Goal: Manage account settings

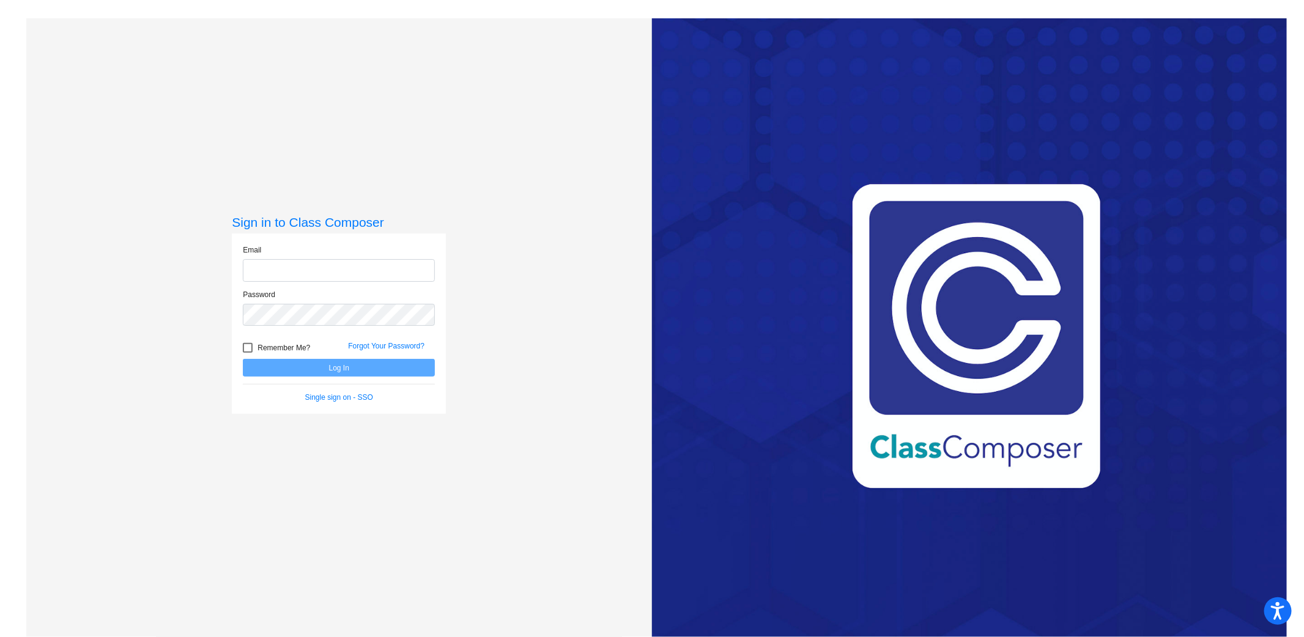
click at [388, 276] on input "email" at bounding box center [339, 270] width 192 height 23
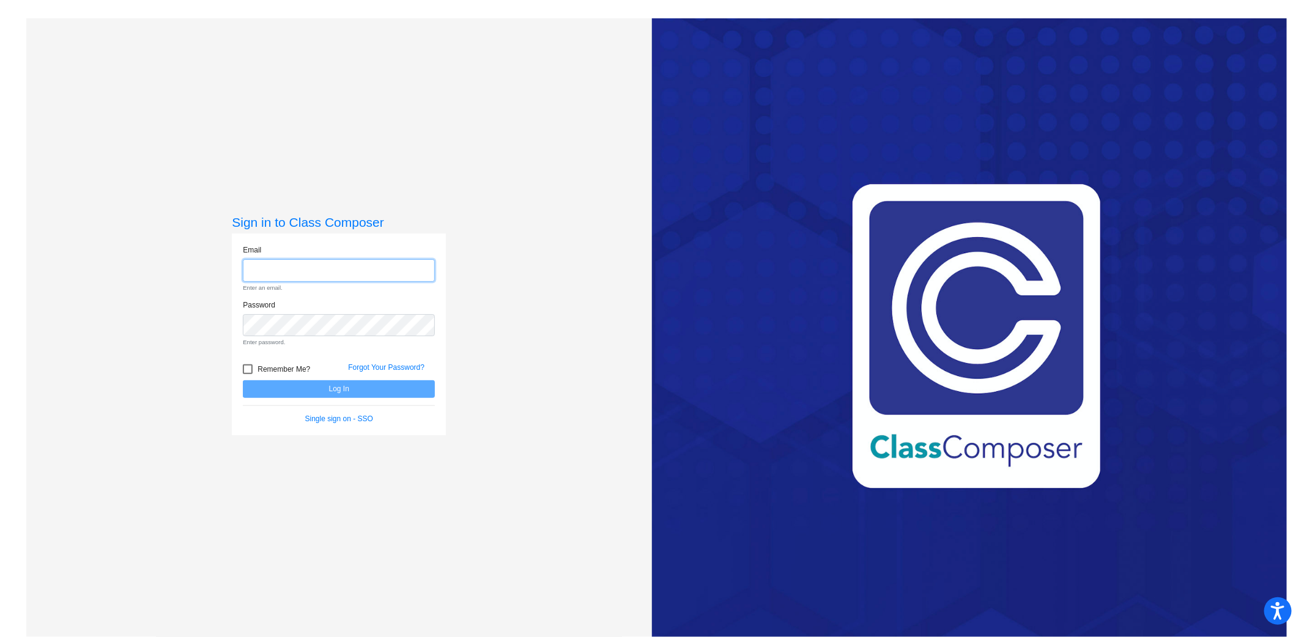
type input "[PERSON_NAME][EMAIL_ADDRESS][PERSON_NAME][DOMAIN_NAME]"
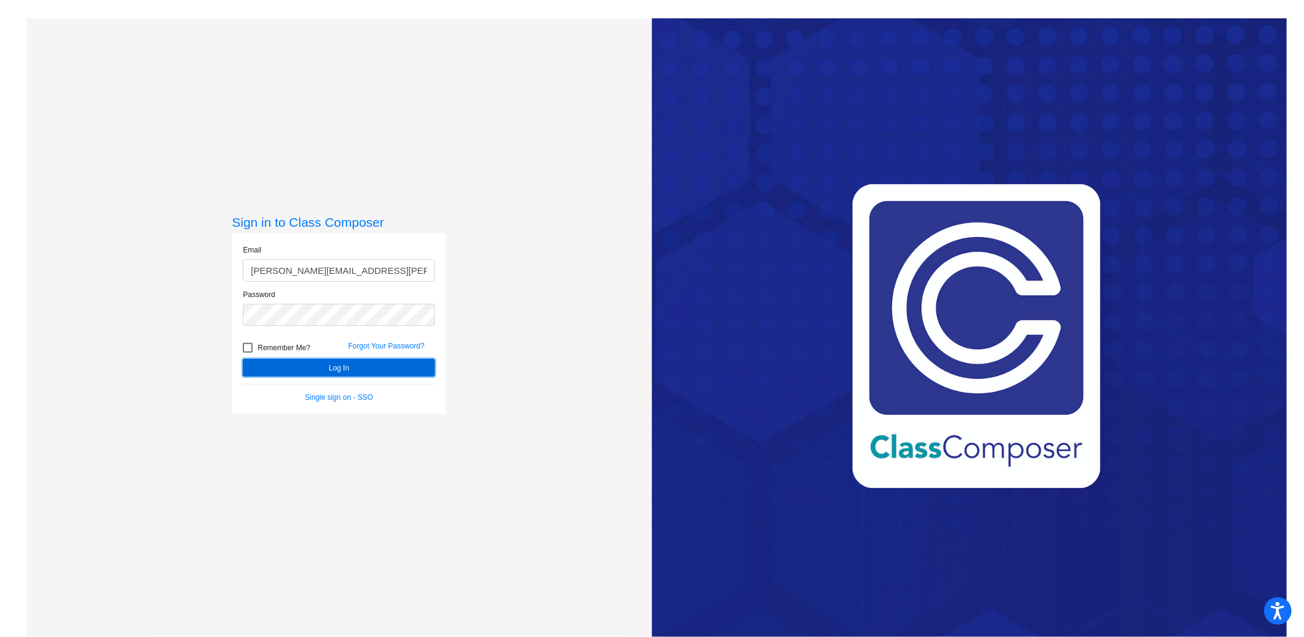
click at [383, 367] on button "Log In" at bounding box center [339, 368] width 192 height 18
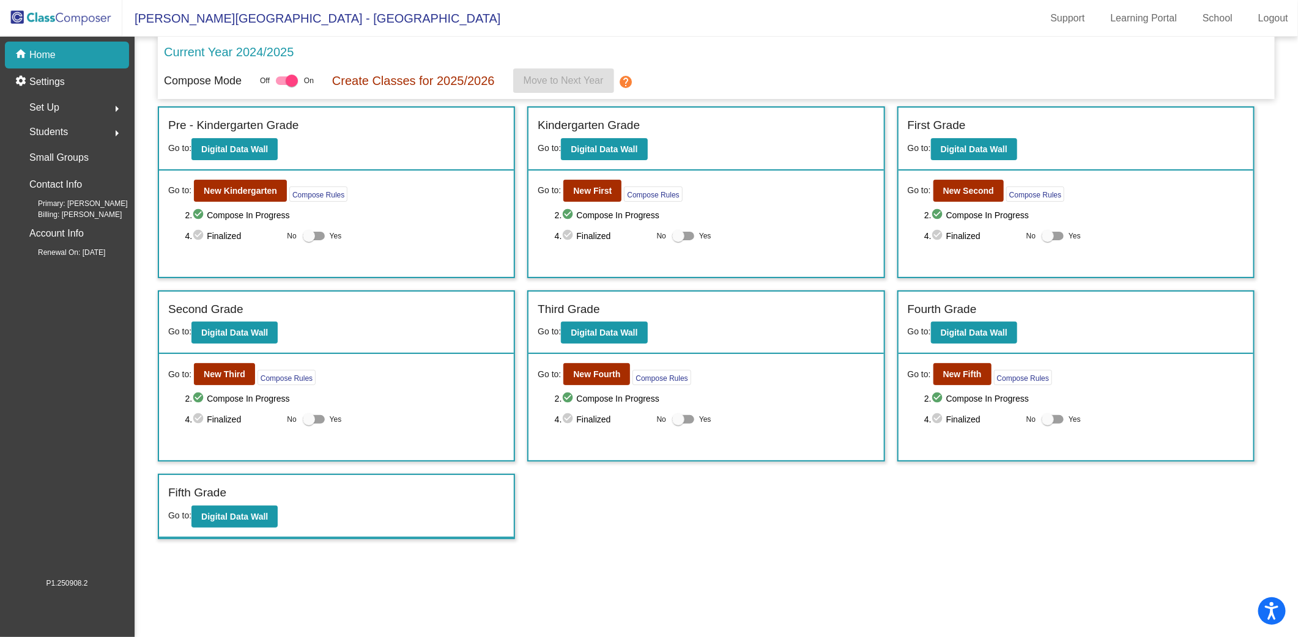
click at [298, 81] on div at bounding box center [292, 81] width 12 height 12
click at [282, 85] on input "checkbox" at bounding box center [281, 85] width 1 height 1
checkbox input "false"
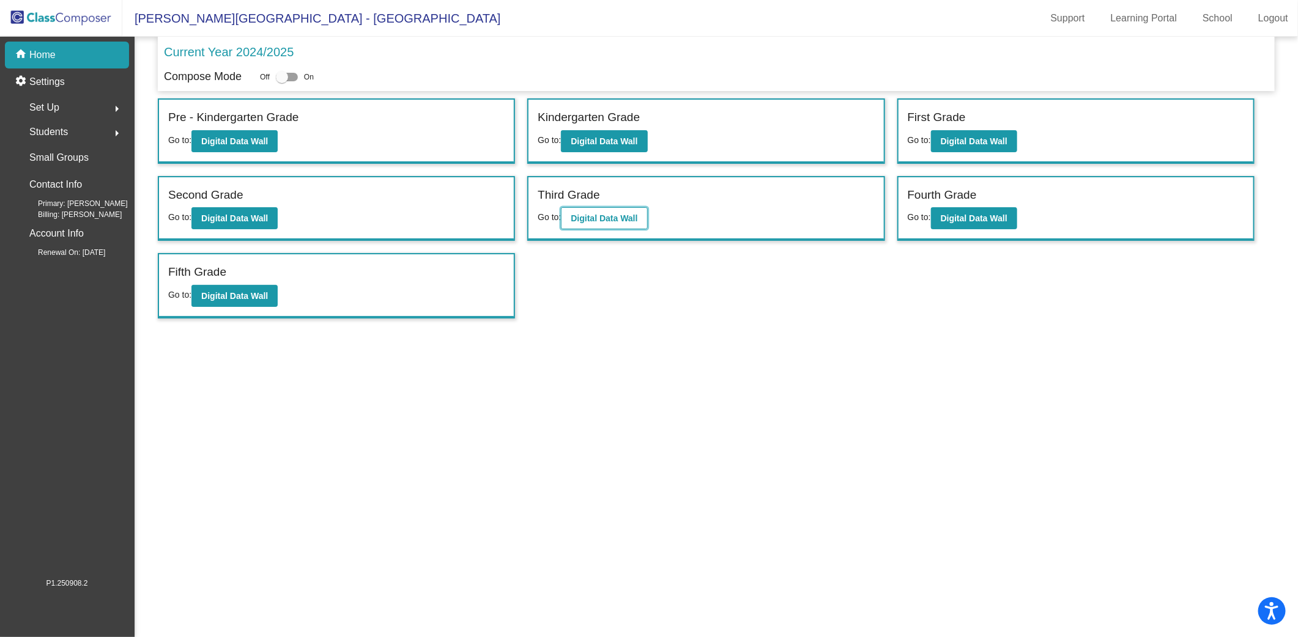
click at [578, 215] on b "Digital Data Wall" at bounding box center [603, 218] width 67 height 10
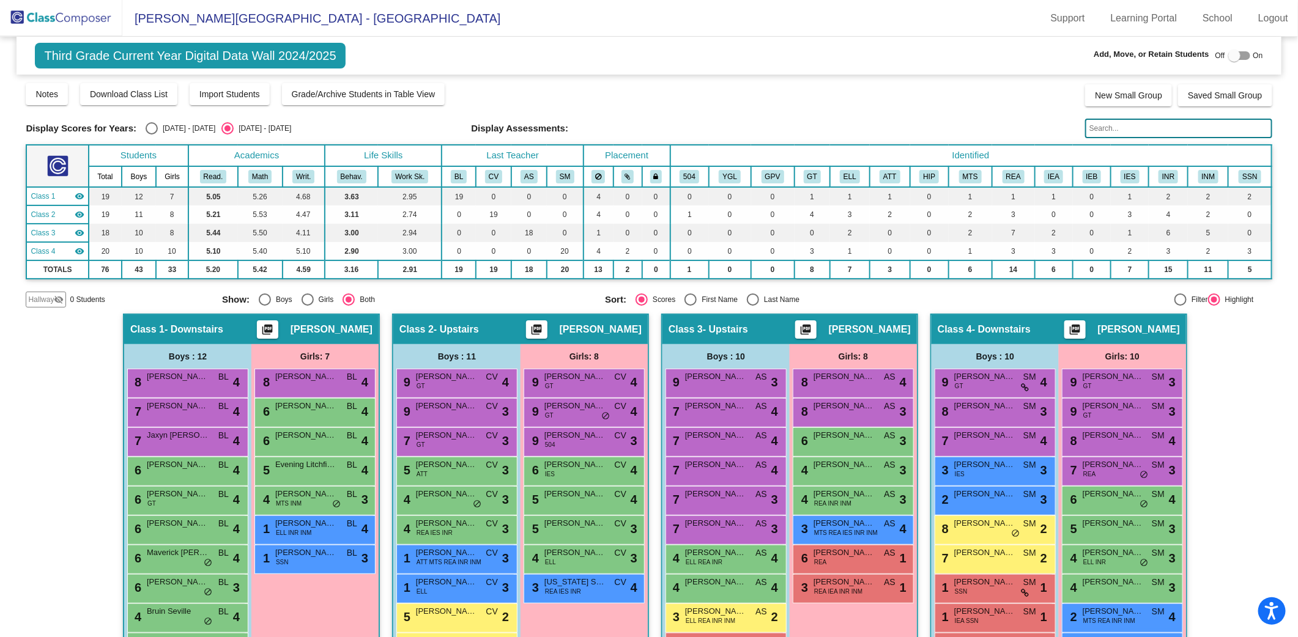
click at [89, 20] on img at bounding box center [61, 18] width 122 height 36
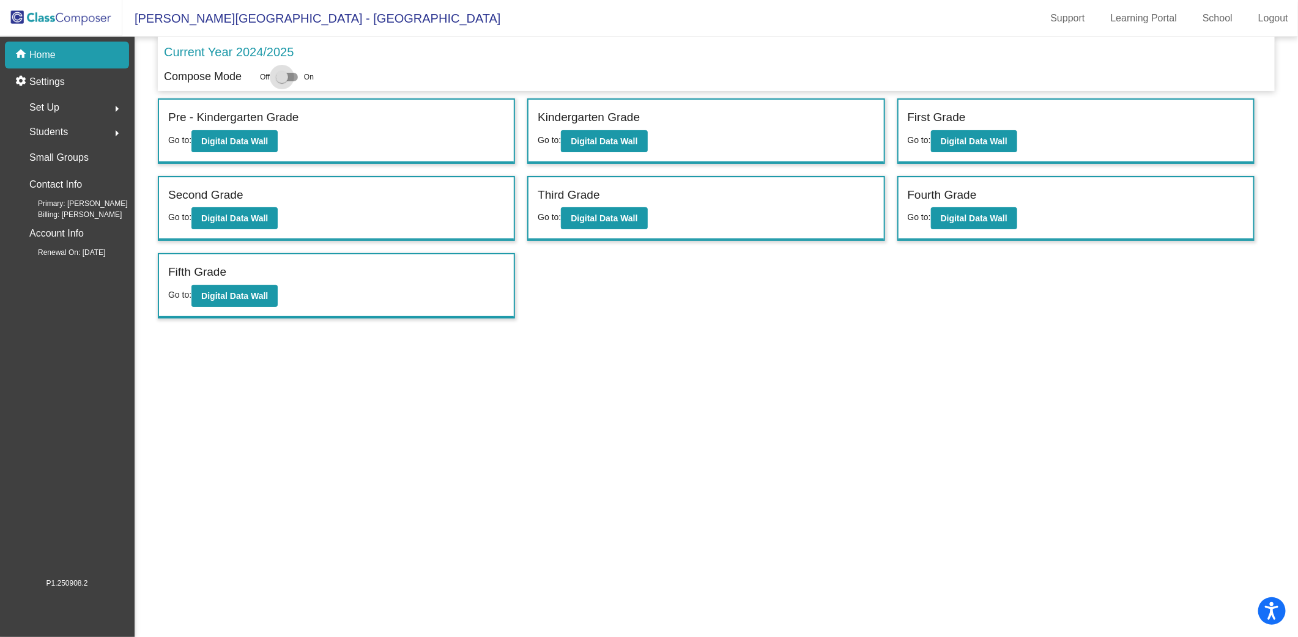
click at [297, 80] on div at bounding box center [287, 77] width 22 height 9
click at [282, 81] on input "checkbox" at bounding box center [281, 81] width 1 height 1
checkbox input "true"
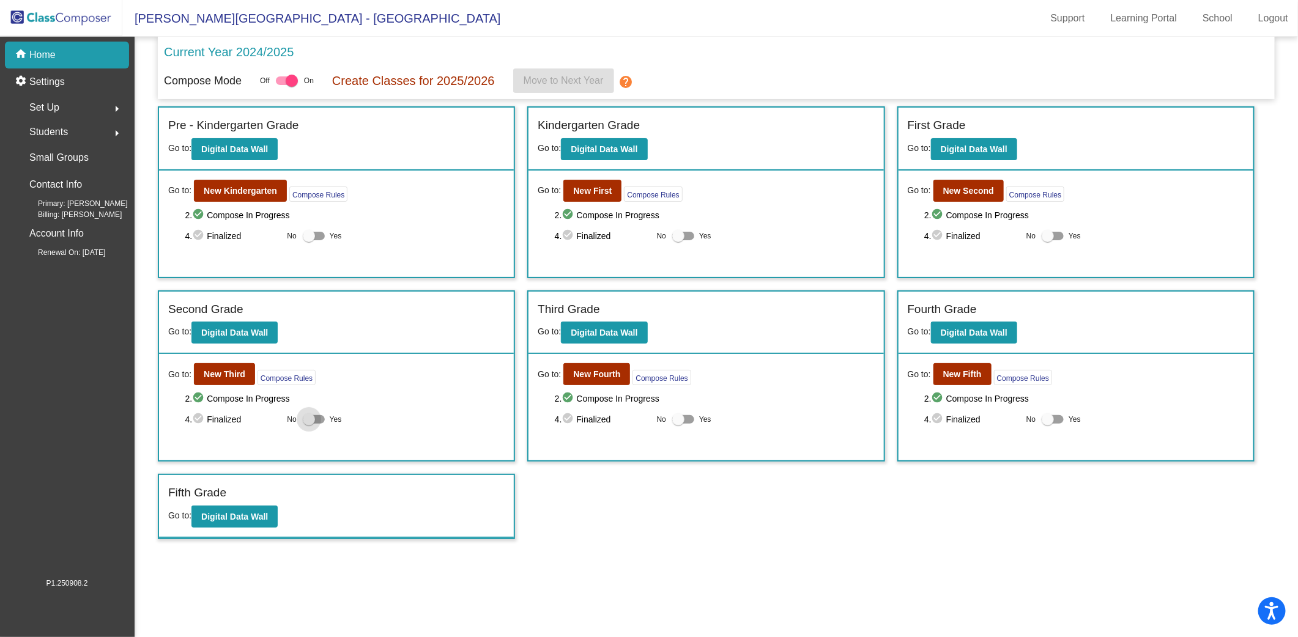
click at [306, 419] on div at bounding box center [309, 419] width 12 height 12
click at [308, 424] on input "Yes" at bounding box center [308, 424] width 1 height 1
checkbox input "true"
click at [694, 419] on label "Yes" at bounding box center [691, 419] width 39 height 15
click at [678, 424] on input "Yes" at bounding box center [677, 424] width 1 height 1
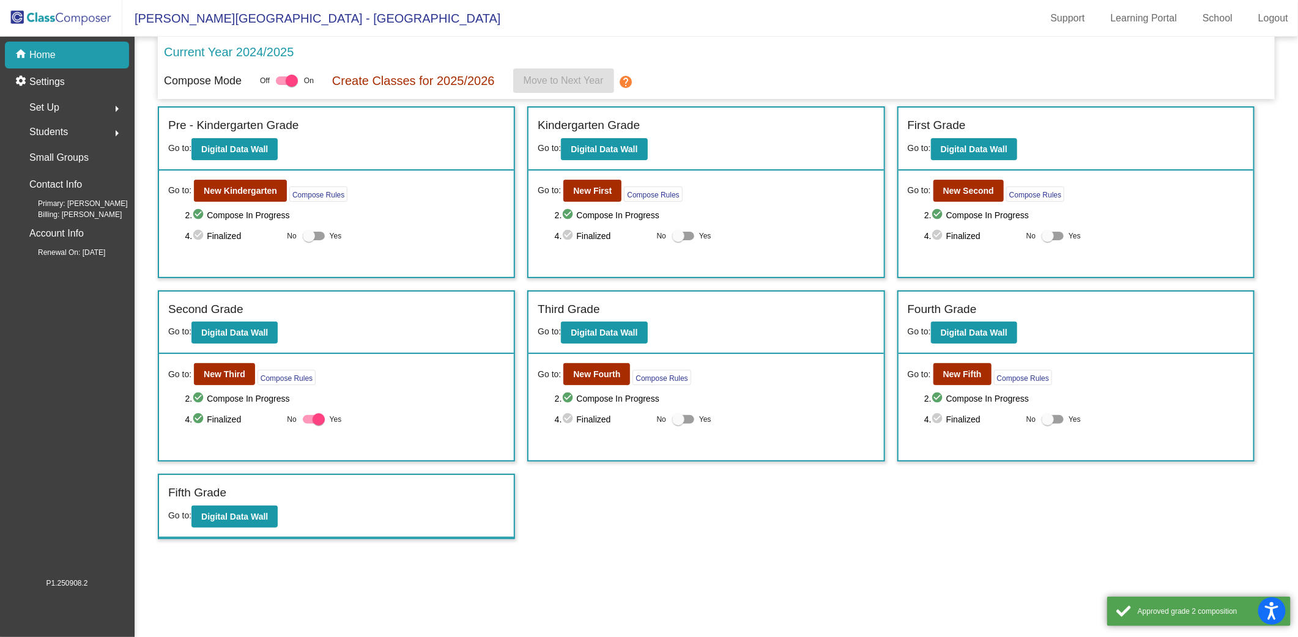
checkbox input "true"
click at [1055, 418] on div at bounding box center [1052, 419] width 22 height 9
click at [1047, 424] on input "Yes" at bounding box center [1047, 424] width 1 height 1
checkbox input "true"
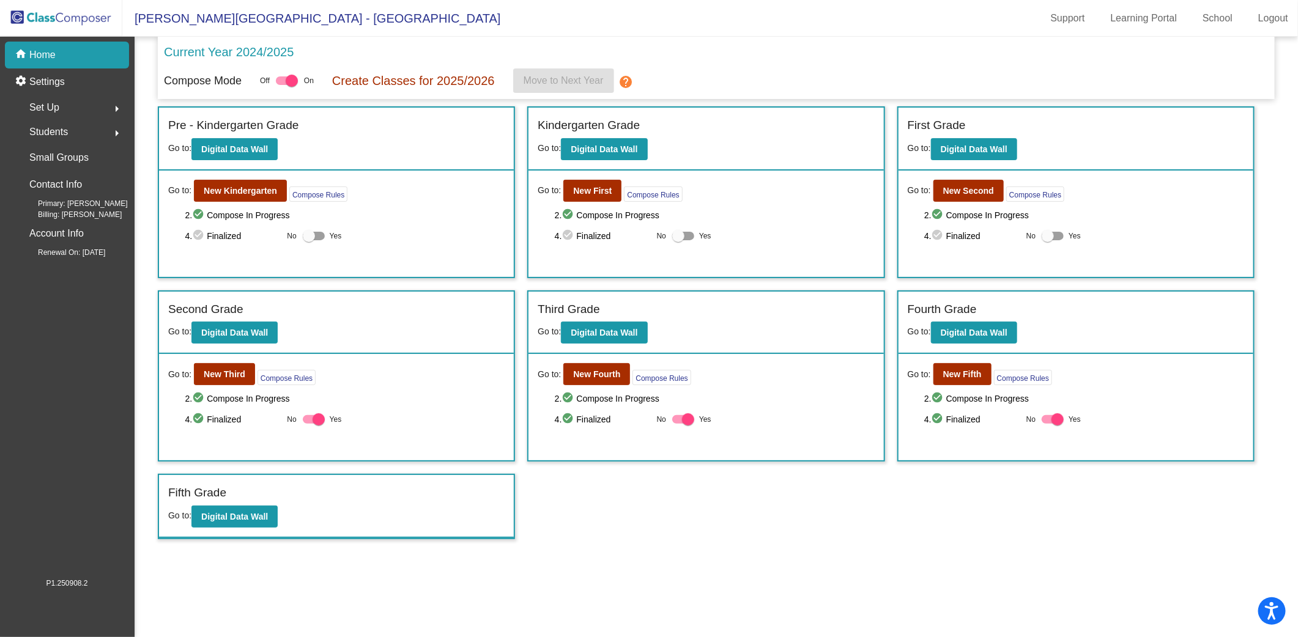
click at [89, 53] on div "home Home" at bounding box center [67, 55] width 124 height 27
click at [62, 23] on img at bounding box center [61, 18] width 122 height 36
click at [292, 79] on div at bounding box center [292, 81] width 12 height 12
click at [282, 85] on input "checkbox" at bounding box center [281, 85] width 1 height 1
checkbox input "false"
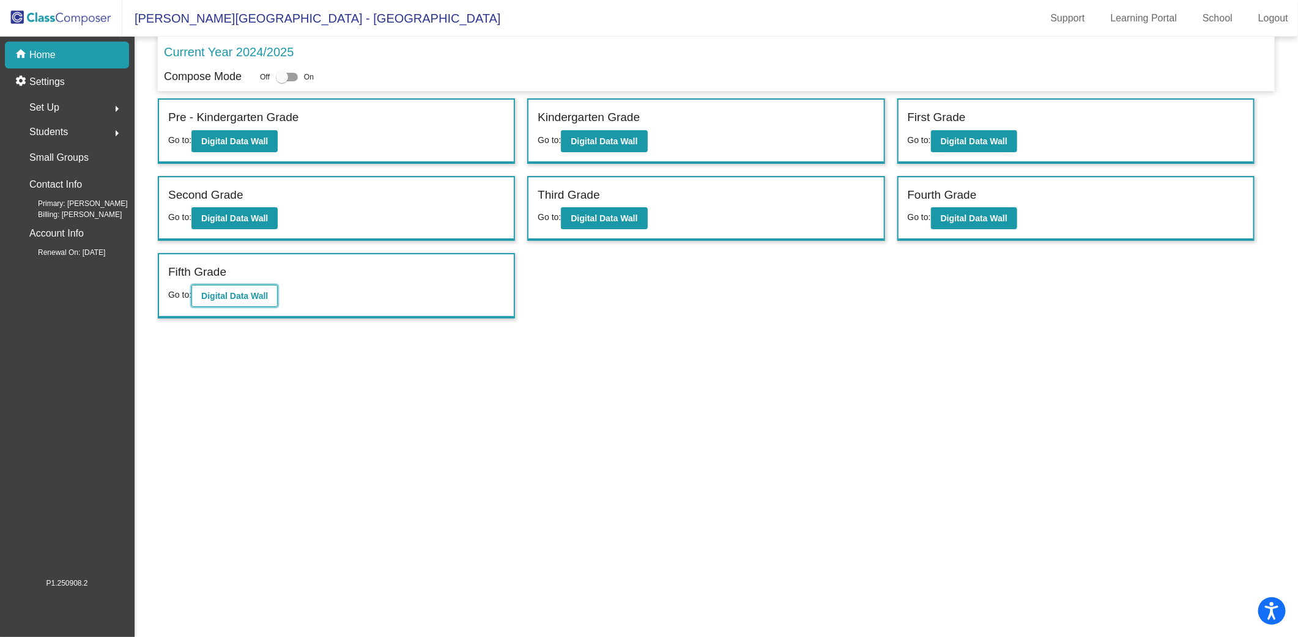
click at [249, 293] on b "Digital Data Wall" at bounding box center [234, 296] width 67 height 10
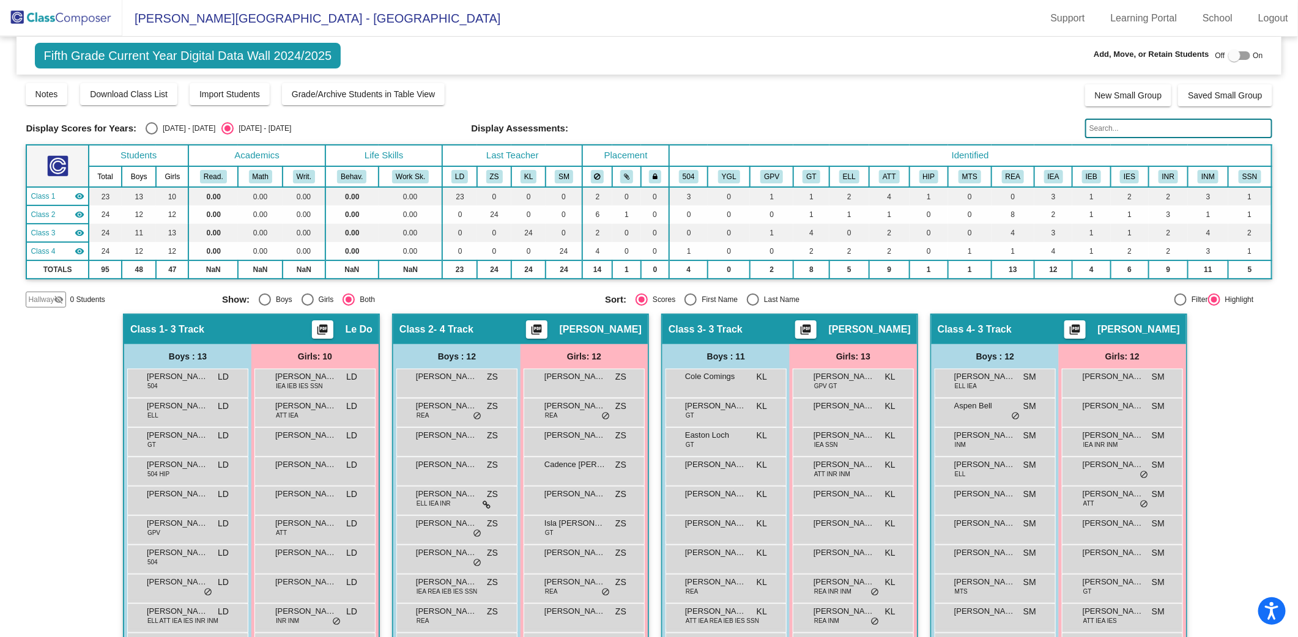
click at [94, 19] on img at bounding box center [61, 18] width 122 height 36
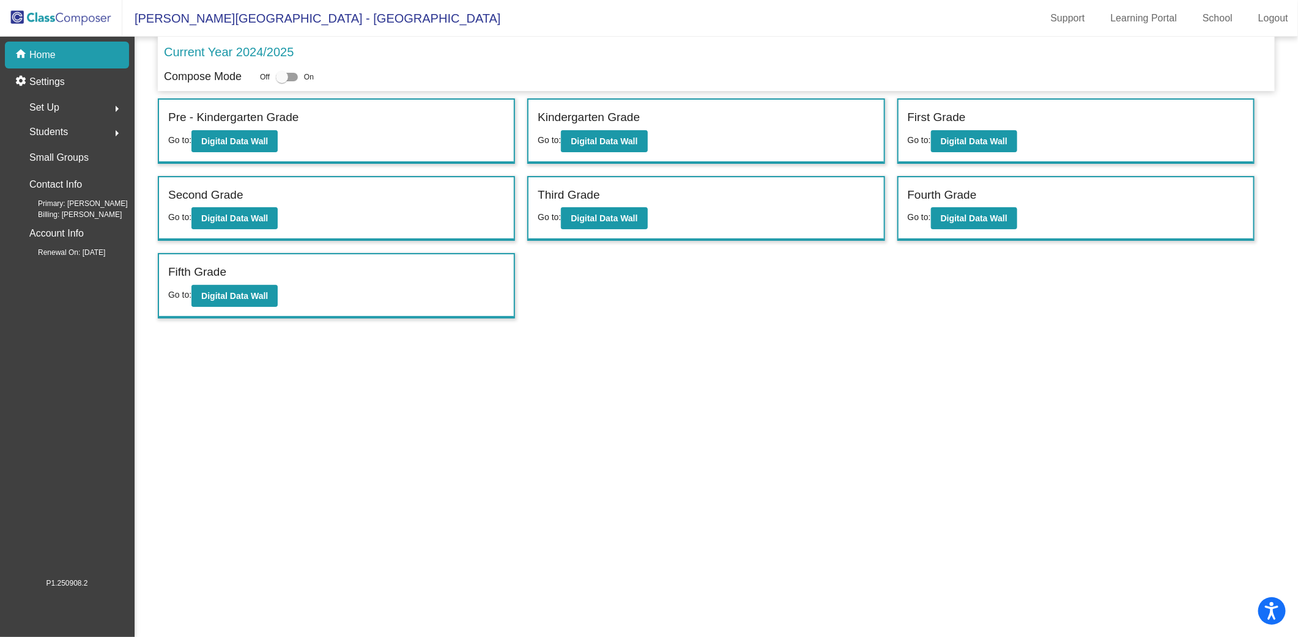
click at [288, 78] on div at bounding box center [282, 77] width 12 height 12
click at [282, 81] on input "checkbox" at bounding box center [281, 81] width 1 height 1
checkbox input "true"
